Goal: Task Accomplishment & Management: Complete application form

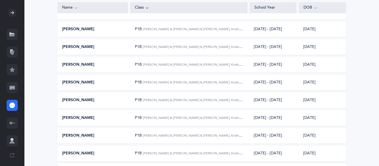
scroll to position [410, 0]
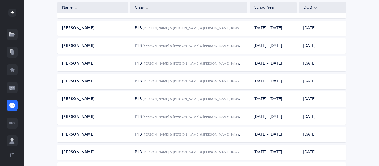
click at [15, 108] on div at bounding box center [12, 105] width 11 height 11
click at [13, 107] on icon at bounding box center [12, 106] width 6 height 6
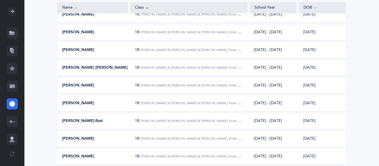
scroll to position [1674, 0]
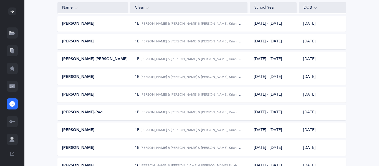
click at [171, 7] on div "Class" at bounding box center [189, 8] width 108 height 6
click at [148, 9] on icon at bounding box center [147, 8] width 4 height 6
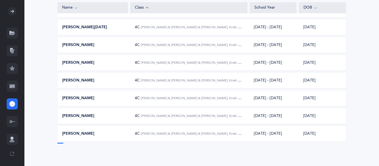
click at [148, 9] on icon at bounding box center [147, 8] width 4 height 6
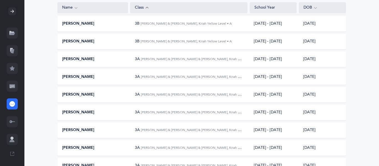
click at [17, 30] on div at bounding box center [12, 32] width 11 height 11
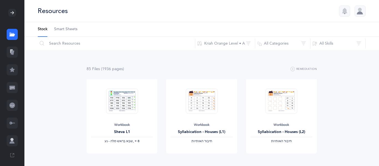
click at [12, 104] on icon at bounding box center [12, 106] width 6 height 6
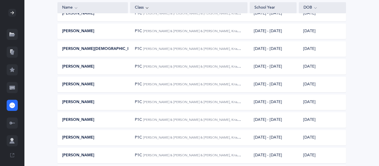
scroll to position [975, 0]
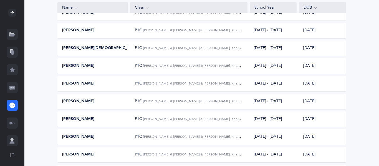
click at [150, 6] on div "Class" at bounding box center [189, 8] width 108 height 6
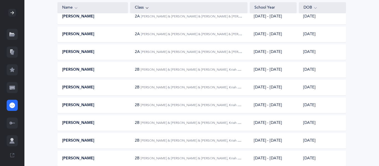
scroll to position [2250, 0]
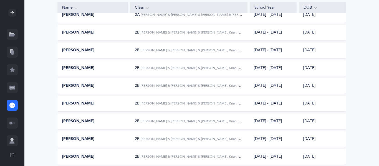
click at [137, 34] on span "2B" at bounding box center [137, 32] width 5 height 4
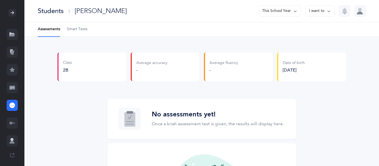
click at [80, 34] on Tests-tab "Smart Tests" at bounding box center [77, 29] width 21 height 14
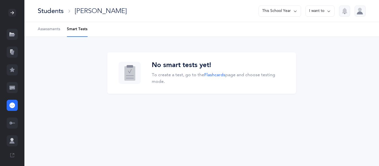
click at [57, 32] on span "Assessments" at bounding box center [49, 30] width 22 height 6
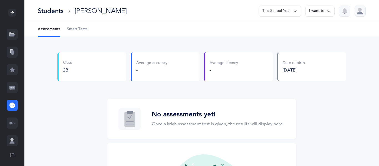
click at [69, 12] on icon at bounding box center [69, 11] width 4 height 4
click at [14, 102] on div at bounding box center [12, 105] width 11 height 11
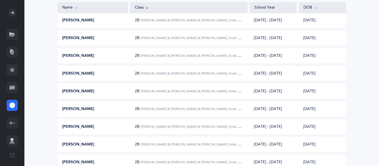
scroll to position [2317, 0]
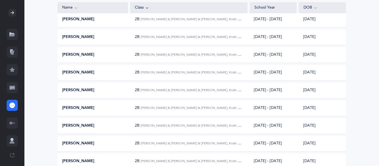
click at [164, 5] on div "Class" at bounding box center [189, 8] width 108 height 6
click at [163, 6] on div "Class" at bounding box center [189, 8] width 108 height 6
click at [14, 16] on div at bounding box center [12, 13] width 8 height 8
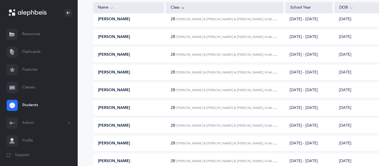
click at [31, 88] on link "Classes" at bounding box center [39, 88] width 78 height 18
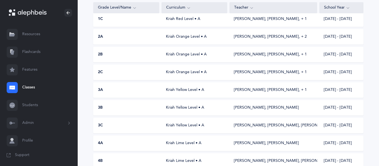
scroll to position [166, 0]
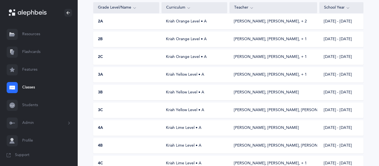
click at [122, 45] on div "2B Kriah Orange Level • A [PERSON_NAME], [PERSON_NAME]‪, + 1‬ [DATE] - [DATE]" at bounding box center [228, 40] width 270 height 16
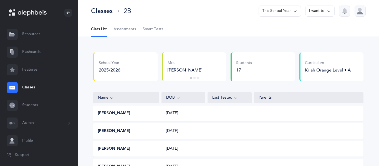
click at [129, 32] on link "Assessments" at bounding box center [124, 29] width 22 height 14
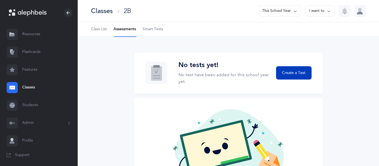
click at [295, 77] on button "Create a Test" at bounding box center [293, 72] width 35 height 13
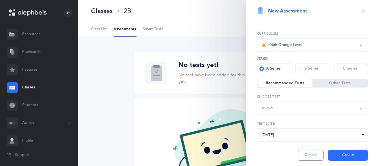
click at [346, 156] on button "Create" at bounding box center [348, 155] width 40 height 11
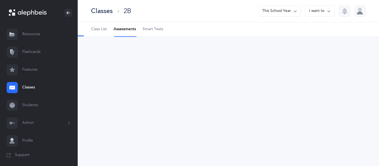
select select "2"
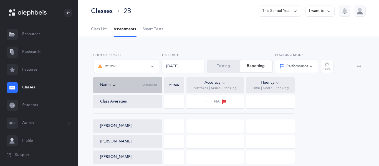
click at [180, 126] on div at bounding box center [174, 125] width 20 height 13
click at [205, 123] on div at bounding box center [214, 125] width 57 height 13
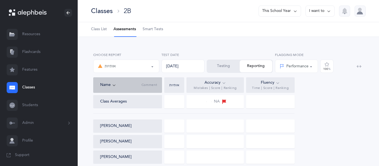
click at [205, 123] on div at bounding box center [214, 125] width 57 height 13
click at [256, 67] on div "Testing Reporting" at bounding box center [239, 66] width 66 height 13
click at [222, 67] on button "Testing" at bounding box center [223, 66] width 32 height 12
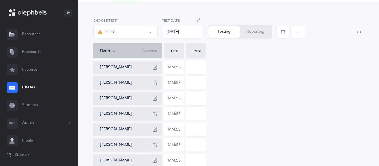
scroll to position [44, 0]
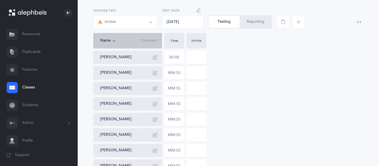
click at [169, 57] on input "text" at bounding box center [173, 57] width 19 height 13
click at [146, 73] on div "[PERSON_NAME]" at bounding box center [129, 72] width 59 height 9
click at [166, 72] on input "text" at bounding box center [173, 73] width 19 height 13
type input "00:02"
type input "0"
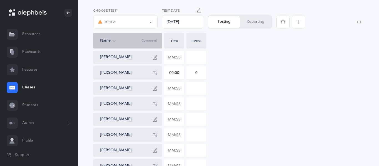
click at [172, 74] on input "00:00" at bounding box center [173, 73] width 19 height 13
click at [198, 77] on input "0" at bounding box center [196, 73] width 19 height 13
type input "02:00"
type input "2"
click at [174, 89] on input "text" at bounding box center [173, 88] width 19 height 13
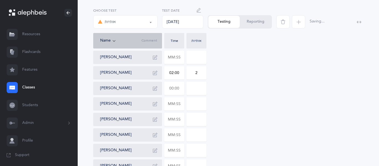
click at [174, 89] on input "text" at bounding box center [173, 88] width 19 height 13
click at [173, 89] on input "text" at bounding box center [173, 88] width 19 height 13
click at [173, 87] on input "00:27" at bounding box center [173, 88] width 19 height 13
click at [180, 100] on input "text" at bounding box center [173, 104] width 19 height 13
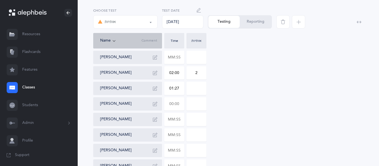
type input "01:27"
type input "0"
type input "00:02"
type input "0"
click at [200, 102] on input "0" at bounding box center [196, 104] width 19 height 13
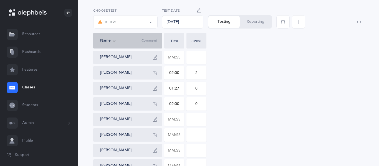
type input "02:00"
type input "3"
click at [153, 106] on icon "button" at bounding box center [155, 104] width 4 height 4
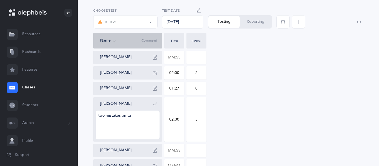
type textarea "two mistakes on tuf"
click at [155, 104] on icon "button" at bounding box center [155, 104] width 4 height 4
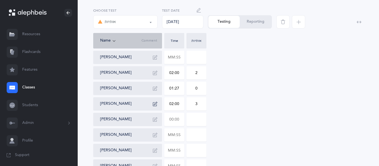
click at [174, 118] on input "text" at bounding box center [173, 119] width 19 height 13
click at [198, 124] on input at bounding box center [196, 119] width 19 height 13
type input "02:37"
type input "0"
type input "5"
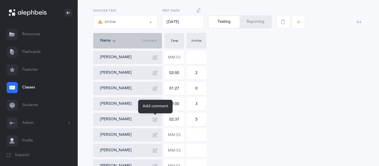
click at [157, 121] on button "button" at bounding box center [154, 119] width 9 height 9
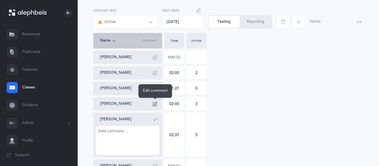
click at [154, 106] on button "button" at bounding box center [154, 103] width 9 height 9
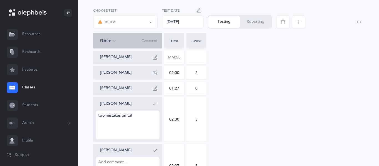
click at [154, 106] on button "button" at bounding box center [154, 103] width 9 height 9
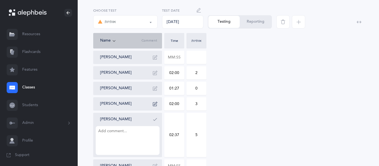
click at [132, 138] on textarea at bounding box center [128, 140] width 64 height 29
type textarea "two mistakes on [PERSON_NAME] and two mistakes on sin"
click at [153, 121] on icon "button" at bounding box center [155, 119] width 4 height 4
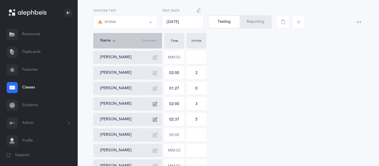
click at [170, 137] on input "text" at bounding box center [173, 135] width 19 height 13
click at [203, 136] on input at bounding box center [196, 135] width 19 height 13
type input "01:17"
type input "0"
type input "2"
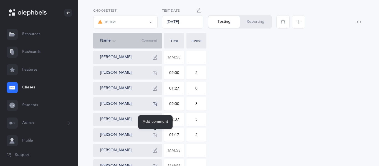
click at [156, 134] on icon "button" at bounding box center [155, 135] width 4 height 4
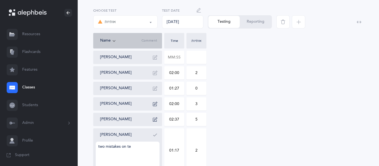
type textarea "two mistakes on tes"
click at [154, 137] on icon "button" at bounding box center [155, 135] width 4 height 4
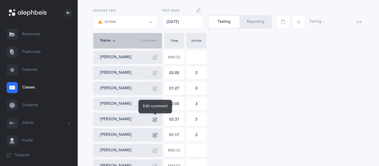
click at [154, 121] on icon "button" at bounding box center [155, 119] width 4 height 4
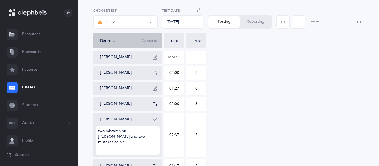
click at [154, 121] on icon "button" at bounding box center [155, 119] width 4 height 4
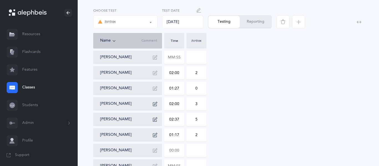
click at [174, 153] on input "text" at bounding box center [173, 150] width 19 height 13
click at [179, 152] on input "text" at bounding box center [173, 150] width 19 height 13
click at [143, 165] on div "[PERSON_NAME]" at bounding box center [129, 166] width 59 height 9
click at [142, 164] on div "[PERSON_NAME]" at bounding box center [129, 166] width 59 height 9
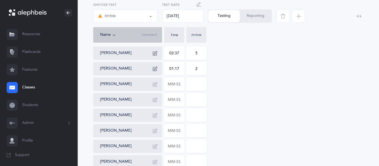
scroll to position [111, 0]
click at [129, 98] on div "[PERSON_NAME]" at bounding box center [129, 99] width 59 height 9
click at [179, 100] on input "text" at bounding box center [173, 99] width 19 height 13
click at [174, 98] on input "00:17" at bounding box center [173, 99] width 19 height 13
click at [142, 116] on div "[PERSON_NAME]" at bounding box center [129, 115] width 59 height 9
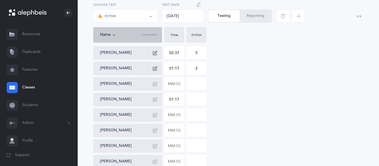
type input "01:17"
type input "0"
click at [170, 115] on input "text" at bounding box center [173, 115] width 19 height 13
click at [190, 119] on input at bounding box center [196, 115] width 19 height 13
type input "01:24"
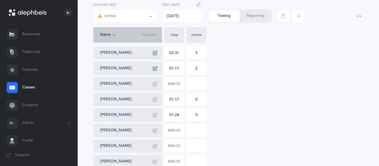
click at [201, 114] on input "0" at bounding box center [196, 115] width 19 height 13
type input "0"
type input "2"
click at [134, 126] on div "[PERSON_NAME]" at bounding box center [129, 130] width 59 height 9
click at [169, 131] on input "text" at bounding box center [173, 130] width 19 height 13
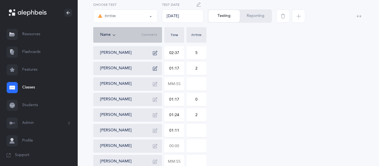
click at [180, 148] on input "text" at bounding box center [173, 146] width 19 height 13
type input "01:11"
type input "0"
click at [192, 147] on input at bounding box center [196, 146] width 19 height 13
type input "02:32"
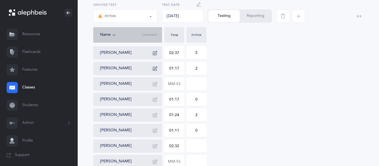
type input "0"
click at [198, 147] on input "0" at bounding box center [196, 146] width 19 height 13
type input "4"
click at [252, 111] on div "[PERSON_NAME] [PERSON_NAME] 02:00 2 [PERSON_NAME] 01:27 0 [PERSON_NAME] 02:00 3…" at bounding box center [228, 115] width 270 height 262
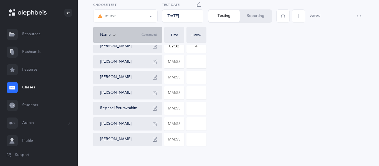
scroll to position [217, 0]
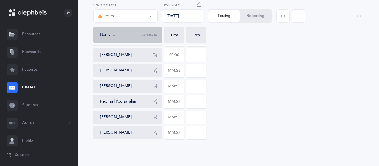
click at [180, 54] on input "text" at bounding box center [173, 55] width 19 height 13
click at [193, 53] on input at bounding box center [196, 55] width 19 height 13
type input "02:03"
type input "0"
click at [198, 57] on input "0" at bounding box center [196, 55] width 19 height 13
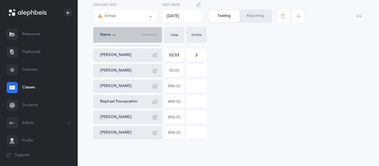
type input "3"
click at [179, 73] on input "text" at bounding box center [173, 70] width 19 height 13
click at [197, 67] on input at bounding box center [196, 70] width 19 height 13
type input "01:30"
type input "0"
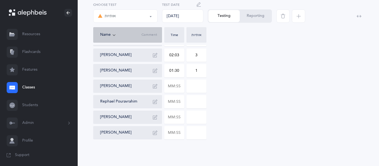
type input "1"
click at [144, 86] on div "[PERSON_NAME]" at bounding box center [129, 86] width 59 height 9
click at [180, 88] on input "text" at bounding box center [173, 86] width 19 height 13
click at [174, 89] on input "00:06" at bounding box center [173, 86] width 19 height 13
click at [194, 89] on input at bounding box center [196, 86] width 19 height 13
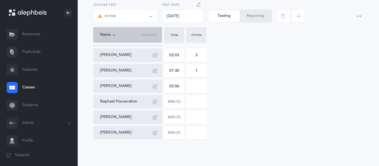
type input "02:06"
type input "0"
click at [199, 87] on input "0" at bounding box center [196, 86] width 19 height 13
type input "2"
click at [173, 103] on input "text" at bounding box center [173, 101] width 19 height 13
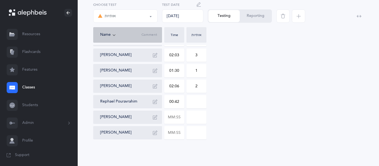
click at [173, 102] on input "00:42" at bounding box center [173, 101] width 19 height 13
click at [197, 103] on input at bounding box center [196, 101] width 19 height 13
type input "01:42"
type input "0"
type input "3"
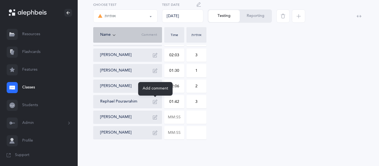
click at [152, 102] on button "button" at bounding box center [154, 101] width 9 height 9
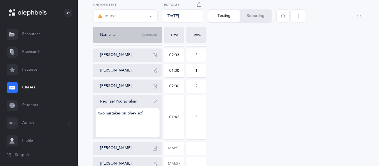
type textarea "two mistakes on phey sofi"
click at [157, 100] on button "button" at bounding box center [154, 101] width 9 height 9
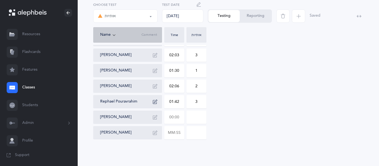
click at [170, 119] on input "text" at bounding box center [173, 117] width 19 height 13
click at [200, 116] on input at bounding box center [196, 117] width 19 height 13
type input "03:23"
type input "0"
type input "7"
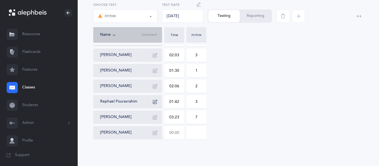
click at [177, 132] on input "text" at bounding box center [173, 132] width 19 height 13
type input "04:00"
type input "0"
click at [229, 130] on div "[PERSON_NAME] [PERSON_NAME] 02:00 2 [PERSON_NAME] 01:27 0 [PERSON_NAME] 02:00 3…" at bounding box center [228, 9] width 270 height 262
click at [254, 15] on button "Reporting" at bounding box center [255, 16] width 32 height 12
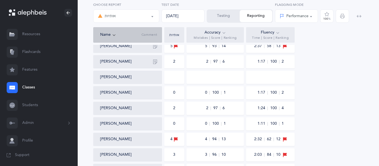
scroll to position [131, 0]
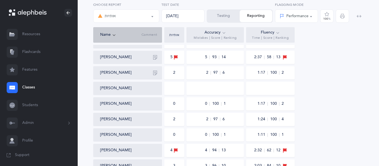
click at [14, 88] on icon at bounding box center [12, 87] width 4 height 1
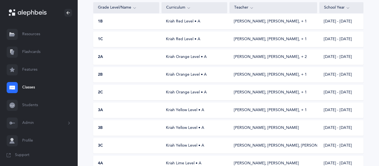
scroll to position [166, 0]
click at [118, 39] on div "2B" at bounding box center [126, 40] width 66 height 6
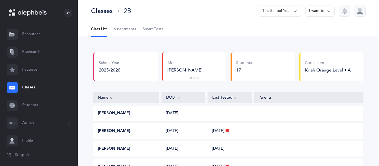
click at [34, 88] on link "Classes" at bounding box center [39, 88] width 78 height 18
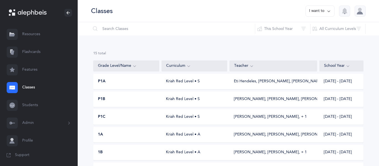
scroll to position [166, 0]
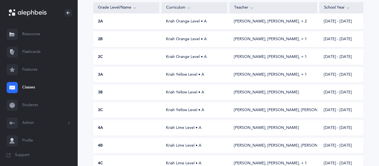
click at [116, 57] on div "2C" at bounding box center [126, 57] width 66 height 6
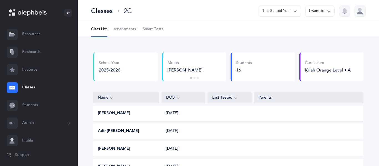
click at [14, 93] on link "Classes" at bounding box center [39, 88] width 78 height 18
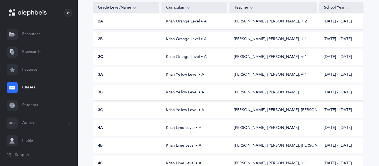
click at [117, 38] on div "2B" at bounding box center [126, 40] width 66 height 6
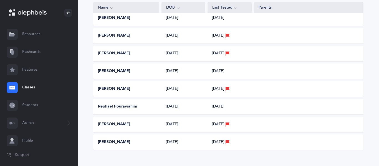
scroll to position [263, 0]
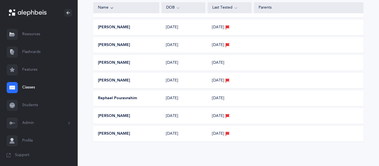
click at [109, 7] on icon at bounding box center [111, 8] width 4 height 6
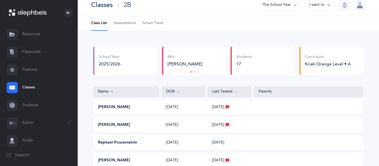
scroll to position [0, 0]
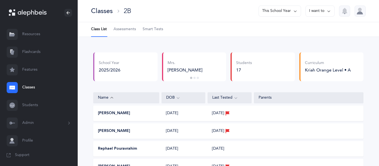
click at [112, 102] on div "Name" at bounding box center [126, 97] width 66 height 11
click at [30, 87] on link "Classes" at bounding box center [39, 88] width 78 height 18
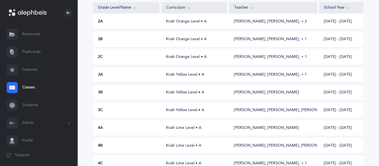
click at [102, 63] on div "2C Kriah Orange Level • A [PERSON_NAME], [PERSON_NAME]‪, + 1‬ [DATE] - [DATE]" at bounding box center [228, 57] width 270 height 16
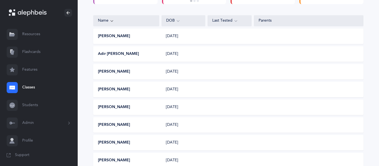
scroll to position [78, 0]
click at [11, 89] on icon at bounding box center [12, 88] width 6 height 4
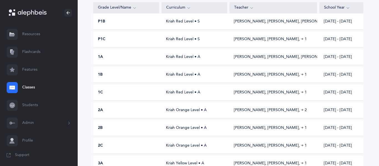
scroll to position [166, 0]
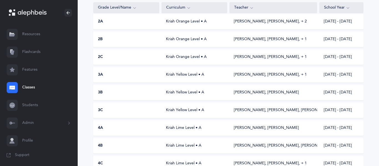
click at [114, 35] on div "2B Kriah Orange Level • A [PERSON_NAME], [PERSON_NAME]‪, + 1‬ [DATE] - [DATE]" at bounding box center [228, 40] width 270 height 16
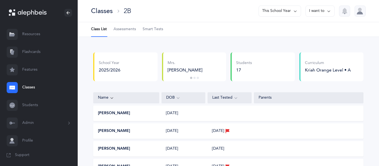
click at [27, 89] on link "Classes" at bounding box center [39, 88] width 78 height 18
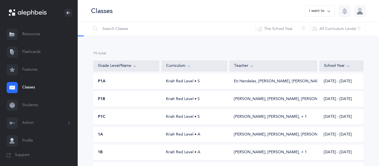
scroll to position [166, 0]
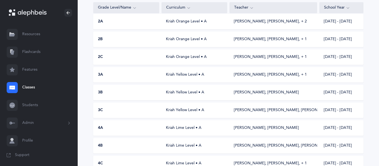
click at [113, 56] on div "2C" at bounding box center [126, 57] width 66 height 6
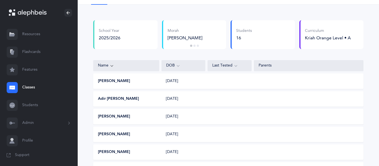
scroll to position [33, 0]
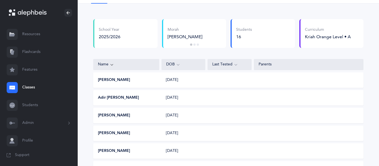
click at [153, 79] on div "[PERSON_NAME]" at bounding box center [126, 80] width 66 height 6
click at [117, 80] on button "[PERSON_NAME]" at bounding box center [114, 80] width 32 height 6
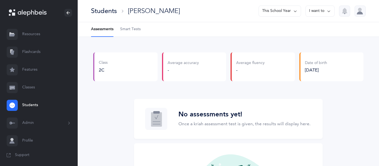
click at [10, 89] on icon at bounding box center [12, 88] width 6 height 4
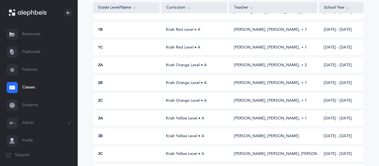
scroll to position [133, 0]
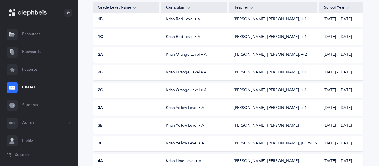
click at [103, 94] on div "2C Kriah Orange Level • A [PERSON_NAME], [PERSON_NAME]‪, + 1‬ [DATE] - [DATE]" at bounding box center [228, 91] width 270 height 16
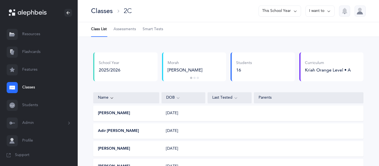
click at [121, 28] on span "Assessments" at bounding box center [124, 30] width 22 height 6
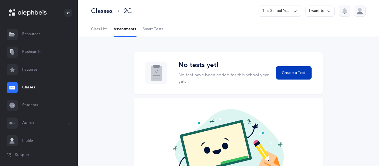
click at [289, 72] on span "Create a Test" at bounding box center [294, 73] width 24 height 6
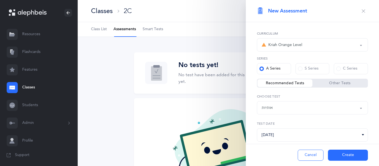
click at [342, 150] on button "Create" at bounding box center [348, 155] width 40 height 11
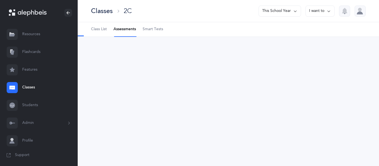
select select "2"
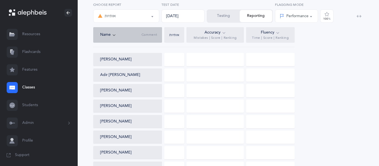
scroll to position [55, 0]
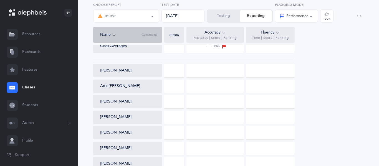
click at [178, 73] on div at bounding box center [174, 70] width 20 height 13
click at [214, 19] on button "Testing" at bounding box center [223, 16] width 32 height 12
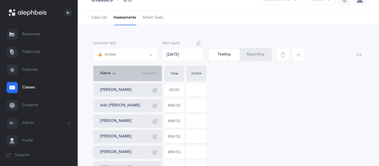
scroll to position [11, 0]
click at [177, 90] on input "text" at bounding box center [173, 90] width 19 height 13
type input "01:55"
type input "0"
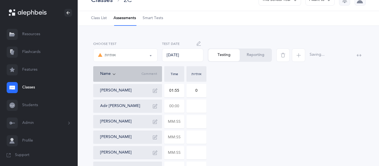
click at [183, 106] on input "text" at bounding box center [173, 106] width 19 height 13
click at [194, 107] on input at bounding box center [196, 106] width 19 height 13
type input "01:53"
type input "0"
click at [199, 109] on input "0" at bounding box center [196, 106] width 19 height 13
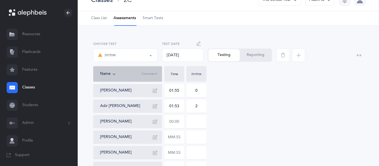
type input "2"
click at [180, 124] on input "text" at bounding box center [173, 121] width 19 height 13
click at [174, 123] on input "00:40" at bounding box center [173, 121] width 19 height 13
click at [195, 123] on input at bounding box center [196, 121] width 19 height 13
type input "01:40"
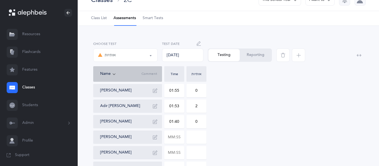
click at [200, 122] on input "0" at bounding box center [196, 121] width 19 height 13
click at [188, 141] on input at bounding box center [196, 137] width 19 height 13
click at [197, 123] on input "02" at bounding box center [196, 121] width 19 height 13
type input "0"
type input "2"
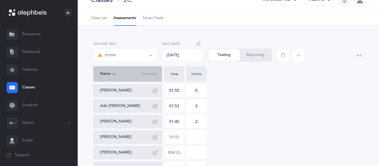
click at [175, 139] on input "text" at bounding box center [173, 137] width 19 height 13
click at [193, 140] on input at bounding box center [196, 137] width 19 height 13
type input "01:45"
type input "0"
click at [198, 139] on input "0" at bounding box center [196, 137] width 19 height 13
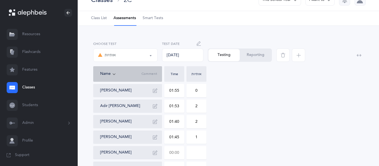
type input "1"
click at [181, 150] on input "text" at bounding box center [173, 152] width 19 height 13
click at [197, 155] on input at bounding box center [196, 152] width 19 height 13
type input "01:04"
type input "0"
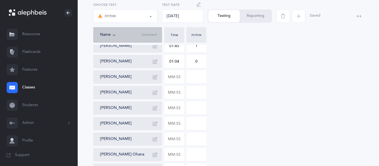
scroll to position [111, 0]
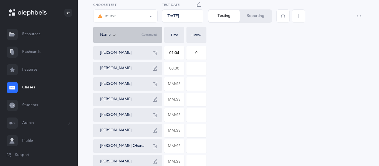
click at [181, 71] on input "text" at bounding box center [173, 68] width 19 height 13
click at [174, 67] on input "00:20" at bounding box center [173, 68] width 19 height 13
click at [201, 68] on input at bounding box center [196, 68] width 19 height 13
type input "04:20"
type input "0"
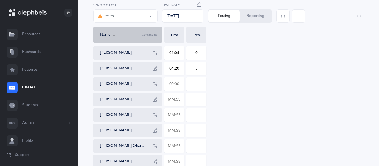
type input "3"
click at [180, 85] on input "text" at bounding box center [173, 84] width 19 height 13
click at [197, 83] on input at bounding box center [196, 84] width 19 height 13
type input "01:59"
type input "0"
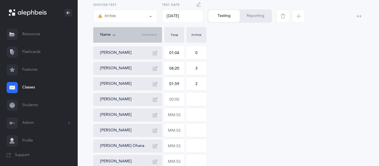
type input "2"
click at [181, 101] on input "text" at bounding box center [173, 99] width 19 height 13
click at [180, 115] on input "text" at bounding box center [173, 115] width 19 height 13
type input "01:29"
type input "0"
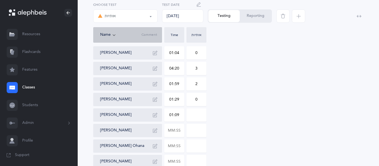
click at [193, 118] on input at bounding box center [196, 115] width 19 height 13
type input "01:09"
type input "0"
click at [199, 116] on input "0" at bounding box center [196, 115] width 19 height 13
type input "3"
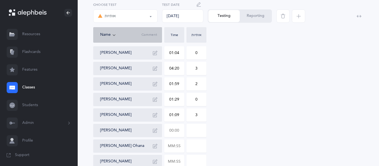
click at [180, 131] on input "text" at bounding box center [173, 130] width 19 height 13
click at [196, 131] on input at bounding box center [196, 130] width 19 height 13
type input "01:24"
type input "0"
type input "1"
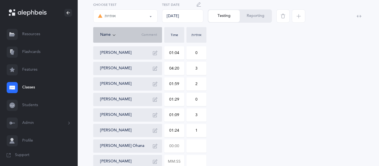
click at [179, 147] on input "text" at bounding box center [173, 146] width 19 height 13
click at [196, 147] on input at bounding box center [196, 146] width 19 height 13
type input "03:14"
type input "0"
type input "4"
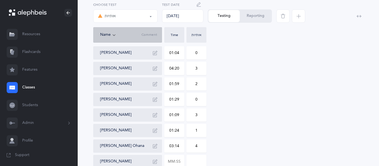
click at [255, 133] on div "Eli Dadfarin 01:55 0 Adir Lev Delshad 01:53 2 Adam Dromy 01:40 2 Sarah Elfersi …" at bounding box center [228, 107] width 270 height 246
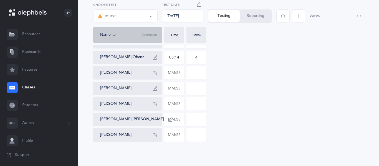
scroll to position [202, 0]
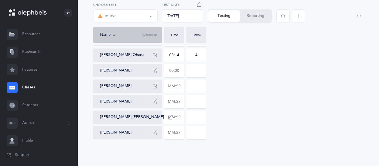
click at [180, 71] on input "text" at bounding box center [173, 70] width 19 height 13
click at [196, 72] on input at bounding box center [196, 70] width 19 height 13
type input "01:25"
type input "0"
click at [200, 73] on input "0" at bounding box center [196, 70] width 19 height 13
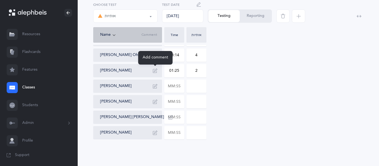
type input "2"
click at [155, 71] on icon "button" at bounding box center [155, 70] width 4 height 4
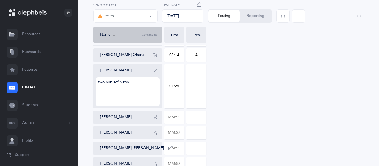
type textarea "two nun sofi wrong"
click at [157, 71] on icon "button" at bounding box center [155, 70] width 4 height 4
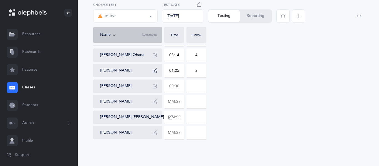
click at [180, 87] on input "text" at bounding box center [173, 86] width 19 height 13
click at [199, 88] on input at bounding box center [196, 86] width 19 height 13
type input "02:25"
type input "0"
type input "2"
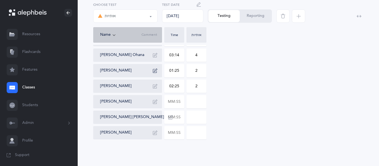
click at [221, 87] on div "Eli Dadfarin 01:55 0 Adir Lev Delshad 01:53 2 Adam Dromy 01:40 2 Sarah Elfersi …" at bounding box center [228, 16] width 270 height 246
click at [178, 106] on input "text" at bounding box center [173, 101] width 19 height 13
click at [144, 117] on div "[PERSON_NAME] [PERSON_NAME]" at bounding box center [137, 117] width 75 height 9
type input "02:00"
type input "0"
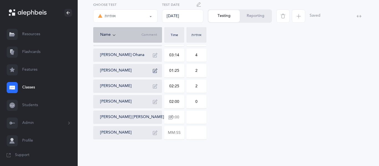
click at [175, 120] on input "text" at bounding box center [173, 117] width 19 height 13
click at [201, 115] on input at bounding box center [196, 117] width 19 height 13
type input "02:39"
type input "0"
type input "1"
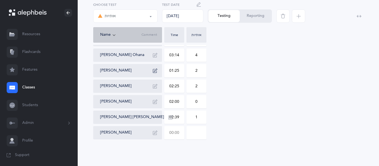
click at [178, 130] on input "text" at bounding box center [173, 132] width 19 height 13
type input "01:33"
